Goal: Task Accomplishment & Management: Manage account settings

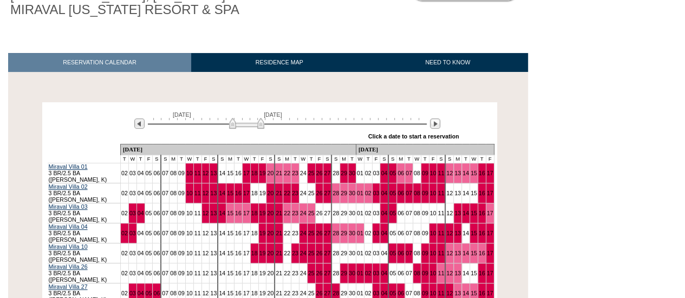
scroll to position [123, 0]
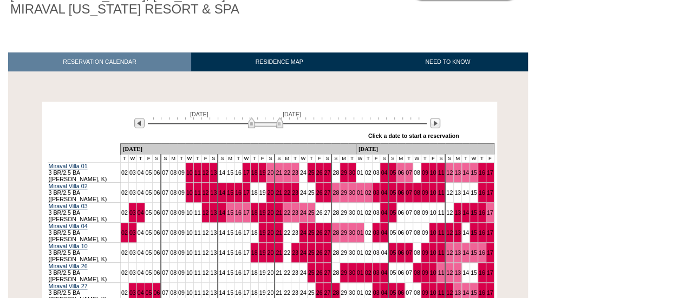
drag, startPoint x: 246, startPoint y: 125, endPoint x: 265, endPoint y: 123, distance: 19.1
click at [265, 123] on img at bounding box center [265, 123] width 35 height 11
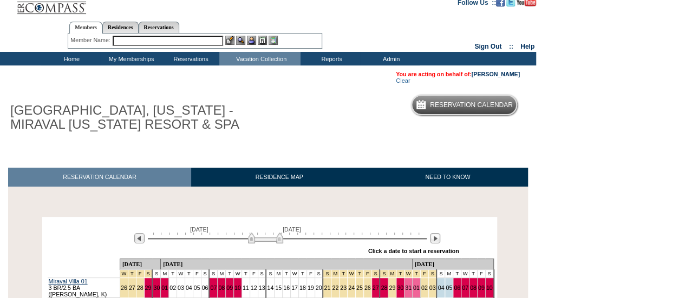
scroll to position [5, 0]
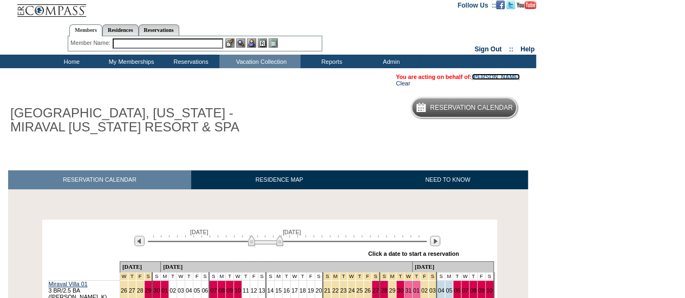
click at [490, 77] on link "[PERSON_NAME]" at bounding box center [496, 77] width 48 height 6
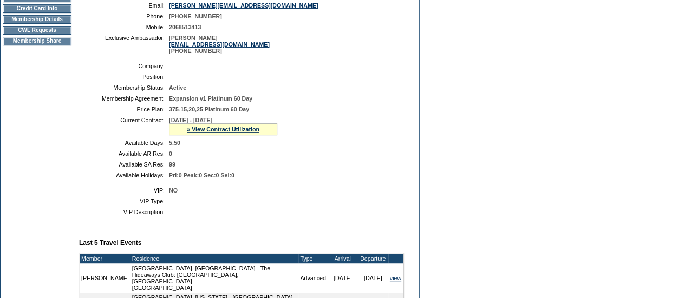
scroll to position [186, 0]
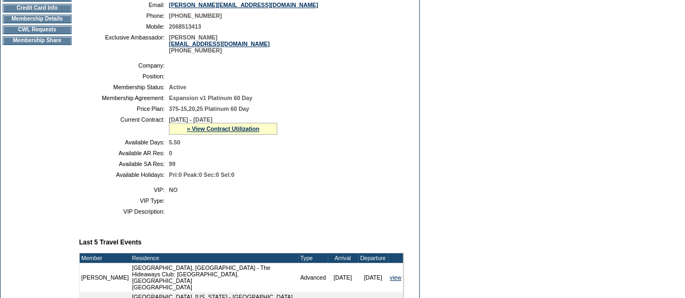
click at [230, 135] on div "» View Contract Utilization" at bounding box center [223, 129] width 108 height 12
click at [225, 132] on link "» View Contract Utilization" at bounding box center [223, 129] width 73 height 6
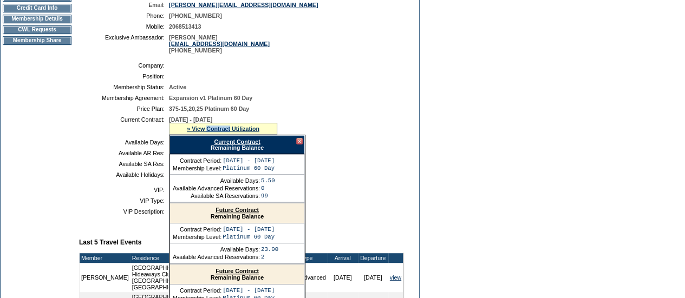
click at [246, 145] on link "Current Contract" at bounding box center [237, 142] width 46 height 6
click at [53, 22] on td "Membership Details" at bounding box center [37, 19] width 69 height 9
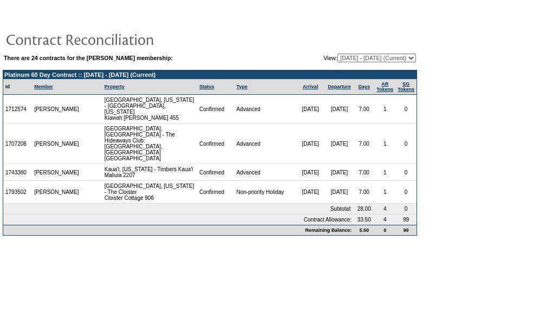
click at [365, 62] on table "There are 24 contracts for the [PERSON_NAME] membership: View: [DATE] - [DATE] …" at bounding box center [210, 58] width 414 height 11
click at [360, 60] on select "[DATE] - [DATE] [DATE] - [DATE] [DATE] - [DATE] [DATE] - [DATE] [DATE] - [DATE]…" at bounding box center [376, 58] width 79 height 9
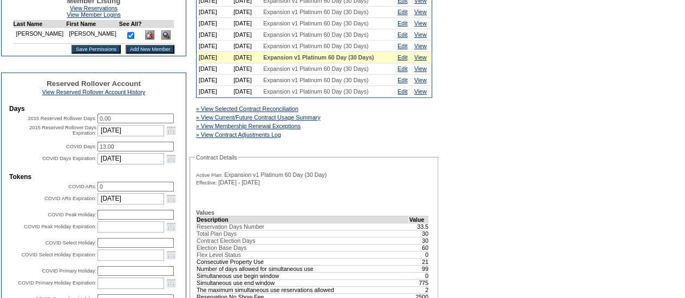
scroll to position [298, 0]
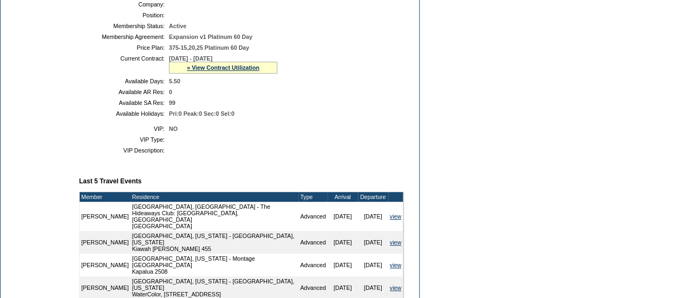
scroll to position [248, 0]
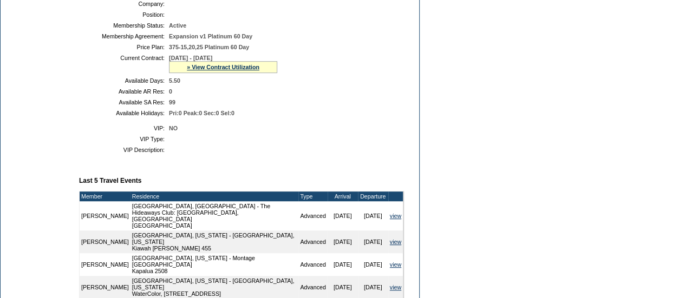
click at [224, 71] on div "» View Contract Utilization" at bounding box center [223, 67] width 108 height 12
click at [225, 70] on link "» View Contract Utilization" at bounding box center [223, 67] width 73 height 6
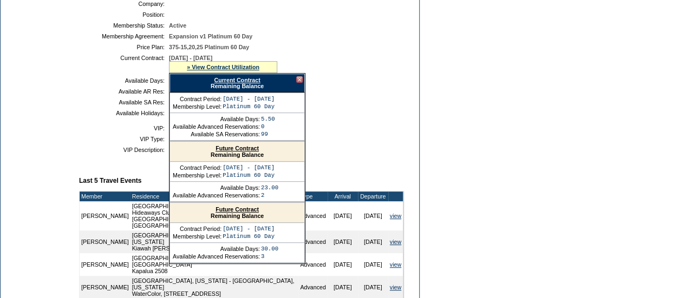
click at [235, 152] on link "Future Contract" at bounding box center [237, 148] width 43 height 6
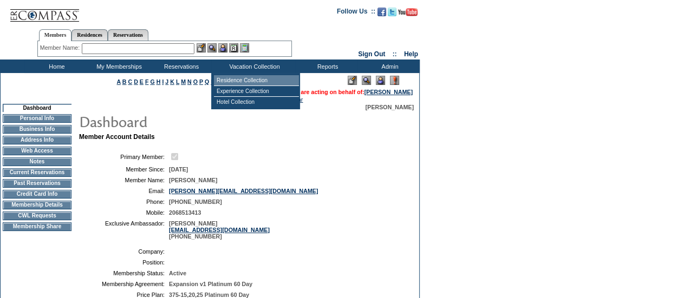
click at [247, 81] on td "Residence Collection" at bounding box center [256, 80] width 85 height 11
